Goal: Information Seeking & Learning: Check status

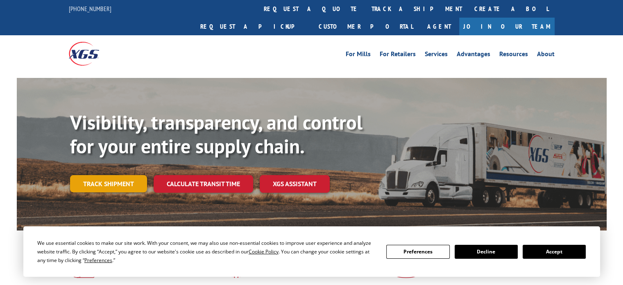
click at [102, 175] on link "Track shipment" at bounding box center [108, 183] width 77 height 17
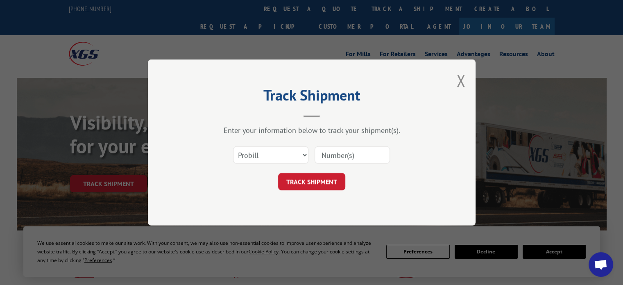
click at [322, 154] on input at bounding box center [352, 154] width 75 height 17
type input "2872625"
click at [314, 184] on button "TRACK SHIPMENT" at bounding box center [311, 181] width 67 height 17
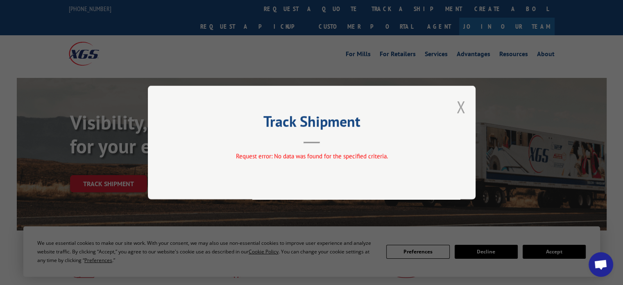
click at [460, 109] on button "Close modal" at bounding box center [460, 107] width 9 height 22
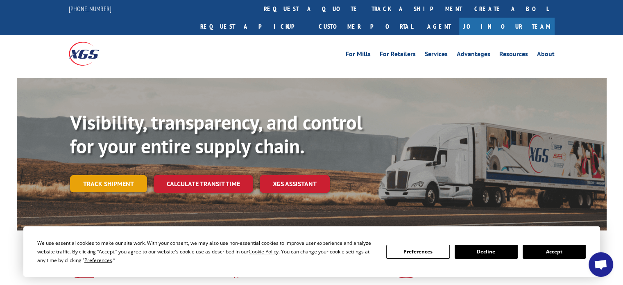
click at [130, 175] on link "Track shipment" at bounding box center [108, 183] width 77 height 17
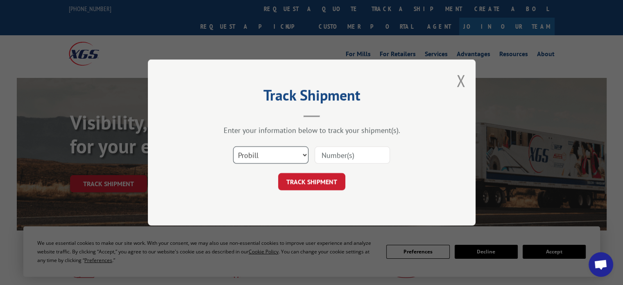
click at [303, 153] on select "Select category... Probill BOL PO" at bounding box center [270, 154] width 75 height 17
select select "bol"
click at [233, 146] on select "Select category... Probill BOL PO" at bounding box center [270, 154] width 75 height 17
click at [328, 158] on input at bounding box center [352, 154] width 75 height 17
type input "2872625"
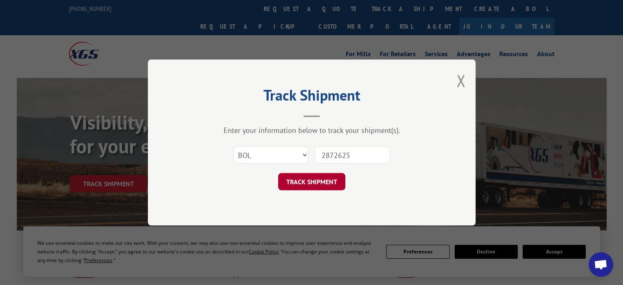
click at [318, 184] on button "TRACK SHIPMENT" at bounding box center [311, 181] width 67 height 17
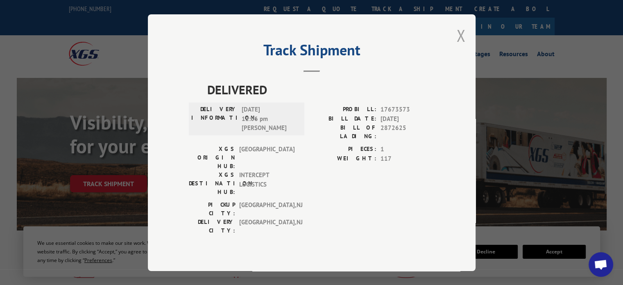
click at [460, 43] on button "Close modal" at bounding box center [460, 36] width 9 height 22
